Goal: Find specific page/section: Locate a particular part of the current website

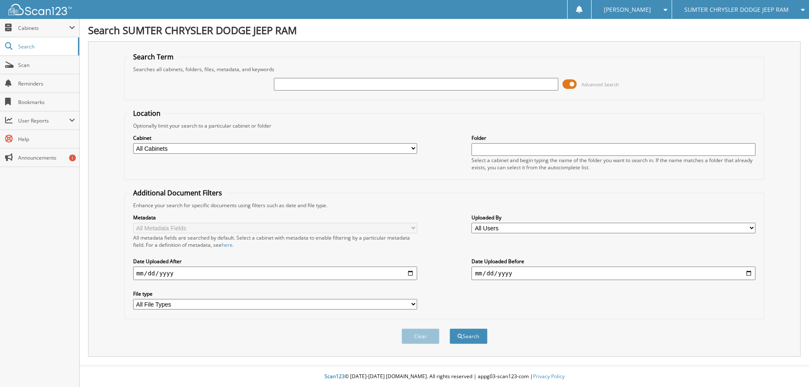
click at [321, 86] on input "text" at bounding box center [416, 84] width 284 height 13
type input "10805"
click at [450, 329] on button "Search" at bounding box center [469, 337] width 38 height 16
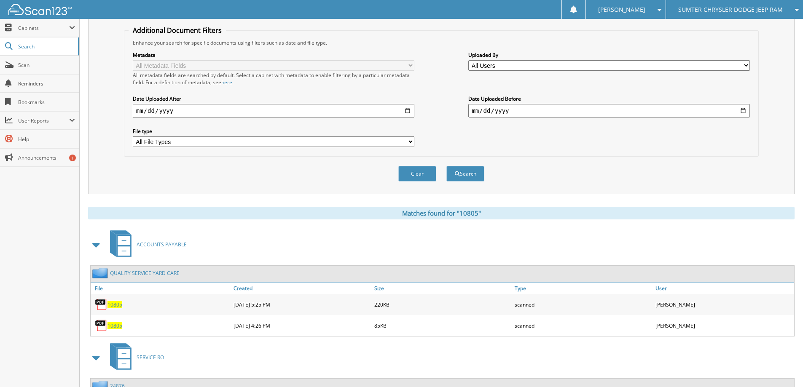
scroll to position [211, 0]
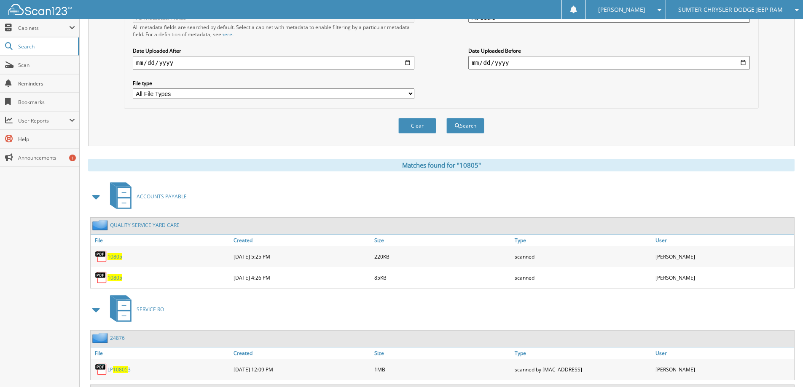
click at [111, 256] on span "10805" at bounding box center [114, 256] width 15 height 7
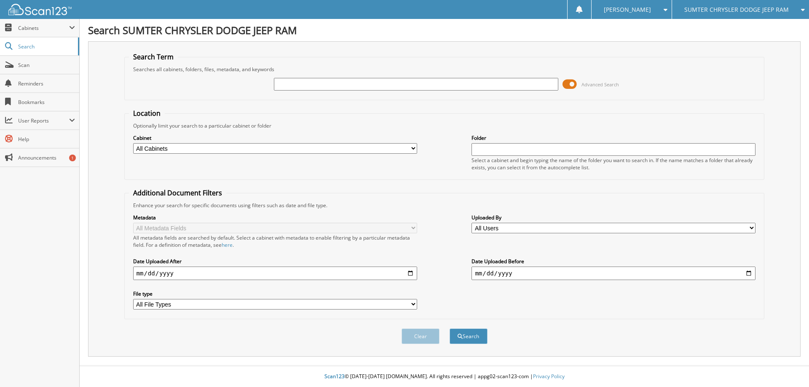
click at [344, 85] on input "text" at bounding box center [416, 84] width 284 height 13
type input "p1118c"
click at [450, 329] on button "Search" at bounding box center [469, 337] width 38 height 16
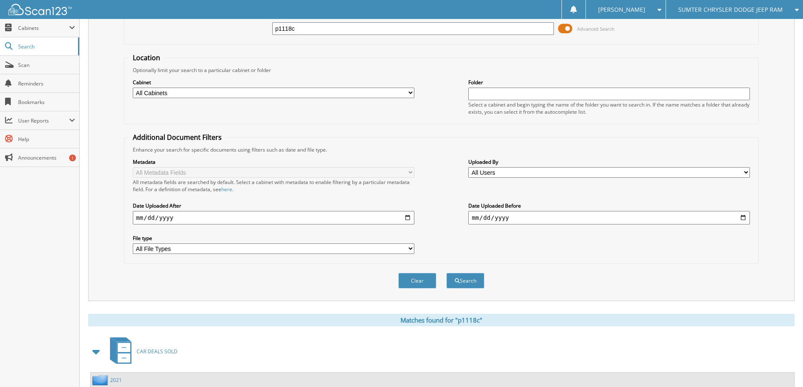
scroll to position [131, 0]
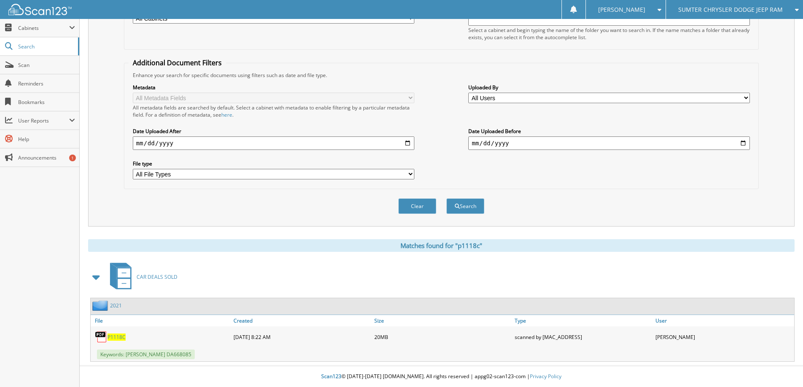
click at [118, 335] on span "P1118C" at bounding box center [116, 337] width 18 height 7
